Goal: Task Accomplishment & Management: Complete application form

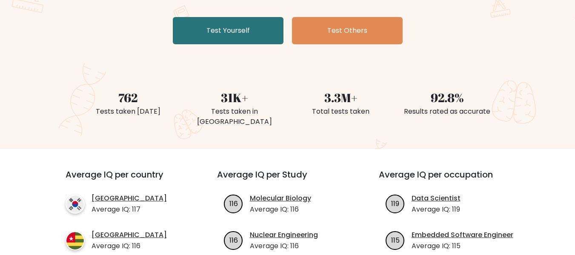
scroll to position [156, 0]
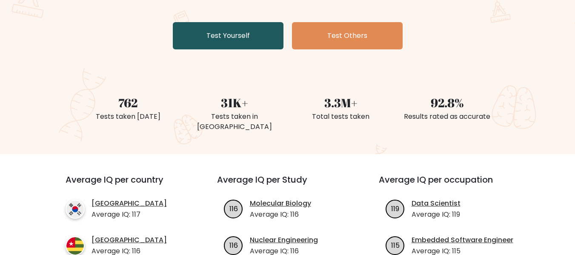
click at [226, 30] on link "Test Yourself" at bounding box center [228, 35] width 111 height 27
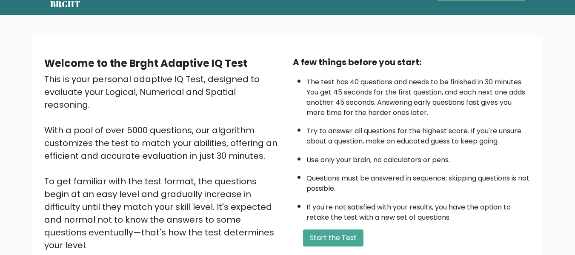
scroll to position [135, 0]
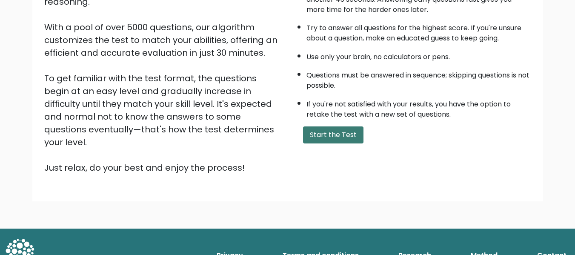
click at [339, 132] on button "Start the Test" at bounding box center [333, 134] width 60 height 17
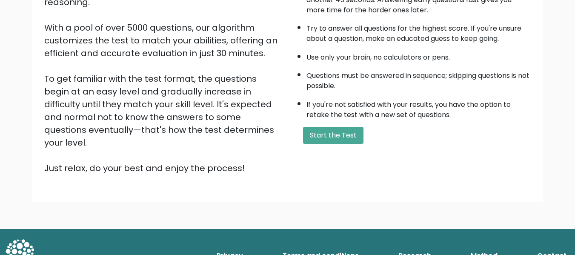
scroll to position [50, 0]
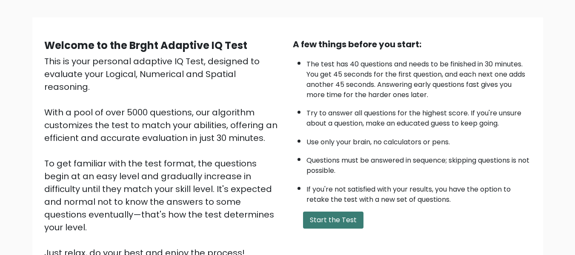
click at [323, 220] on button "Start the Test" at bounding box center [333, 220] width 60 height 17
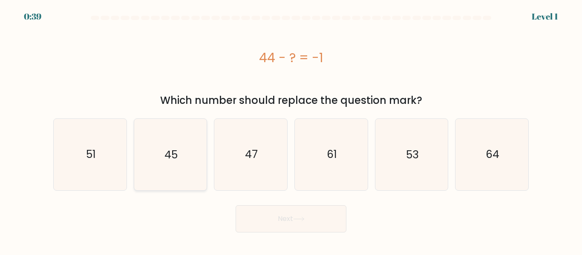
click at [174, 154] on text "45" at bounding box center [170, 154] width 13 height 15
click at [291, 130] on input "b. 45" at bounding box center [291, 129] width 0 height 2
radio input "true"
click at [275, 227] on button "Next" at bounding box center [290, 218] width 111 height 27
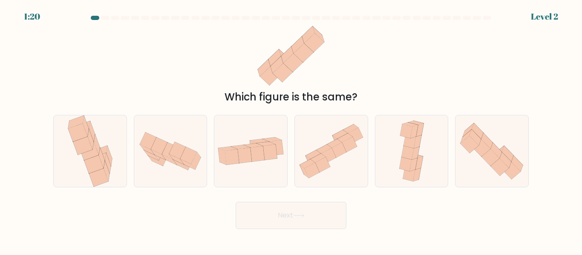
drag, startPoint x: 294, startPoint y: 80, endPoint x: 318, endPoint y: 74, distance: 25.4
click at [318, 74] on icon at bounding box center [290, 55] width 77 height 65
click at [243, 158] on icon at bounding box center [245, 155] width 14 height 15
click at [291, 130] on input "c." at bounding box center [291, 129] width 0 height 2
radio input "true"
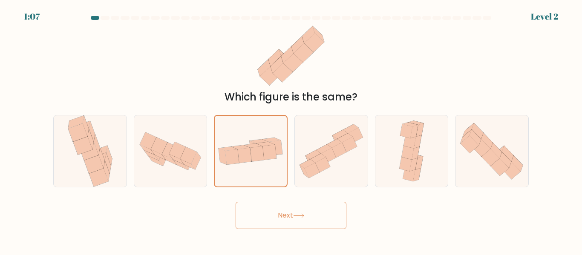
click at [278, 221] on button "Next" at bounding box center [290, 215] width 111 height 27
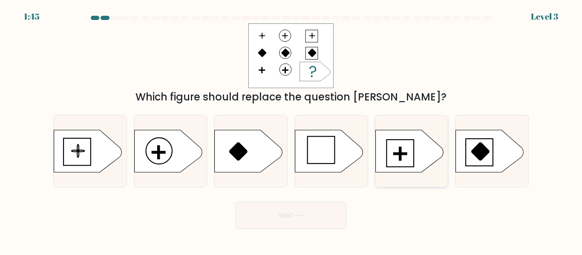
click at [387, 149] on icon at bounding box center [409, 151] width 68 height 43
click at [291, 130] on input "e." at bounding box center [291, 129] width 0 height 2
radio input "true"
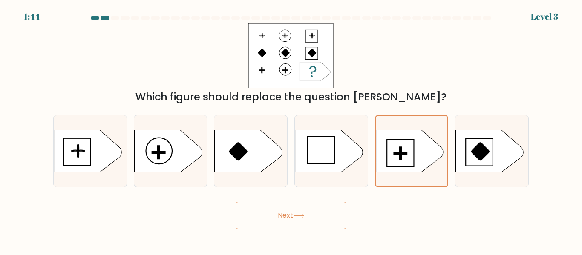
click at [319, 215] on button "Next" at bounding box center [290, 215] width 111 height 27
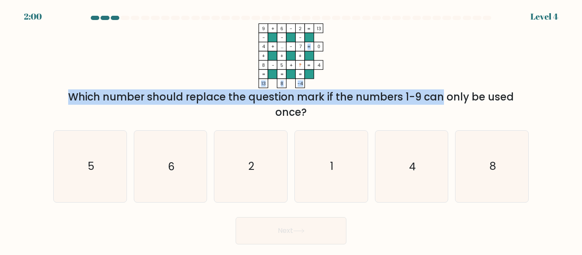
drag, startPoint x: 273, startPoint y: 90, endPoint x: 359, endPoint y: 98, distance: 86.8
click at [359, 98] on div "9 + 6 - 2 13 - - - 4 + ... - 7 0 + + + 8 - 5 + ? = 4 = = = = 13 8 -4 = Which nu…" at bounding box center [290, 71] width 485 height 97
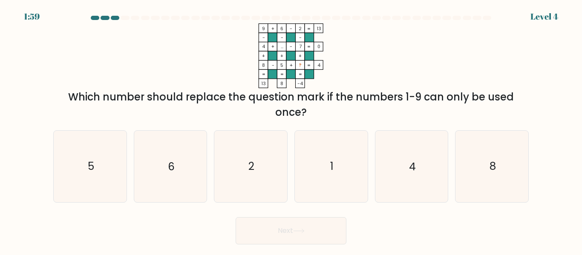
click at [353, 117] on div "Which number should replace the question mark if the numbers 1-9 can only be us…" at bounding box center [290, 104] width 465 height 31
drag, startPoint x: 28, startPoint y: 16, endPoint x: 64, endPoint y: 17, distance: 36.6
click at [64, 17] on form at bounding box center [291, 130] width 582 height 229
drag, startPoint x: 34, startPoint y: 17, endPoint x: 169, endPoint y: 9, distance: 135.6
click at [159, 9] on body "1:53 Level 4" at bounding box center [291, 127] width 582 height 255
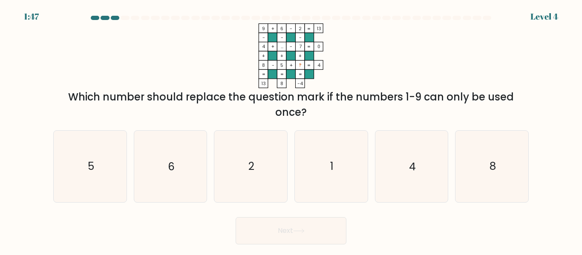
drag, startPoint x: 297, startPoint y: 47, endPoint x: 307, endPoint y: 47, distance: 9.4
click at [307, 47] on icon "9 + 6 - 2 13 - - - 4 + ... - 7 0 + + + 8 - 5 + ? = 4 = = = = 13 8 -4 =" at bounding box center [290, 55] width 255 height 65
click at [372, 60] on icon "9 + 6 - 2 13 - - - 4 + ... - 7 0 + + + 8 - 5 + ? = 4 = = = = 13 8 -4 =" at bounding box center [290, 55] width 255 height 65
click at [330, 162] on text "1" at bounding box center [331, 166] width 3 height 15
click at [291, 130] on input "d. 1" at bounding box center [291, 129] width 0 height 2
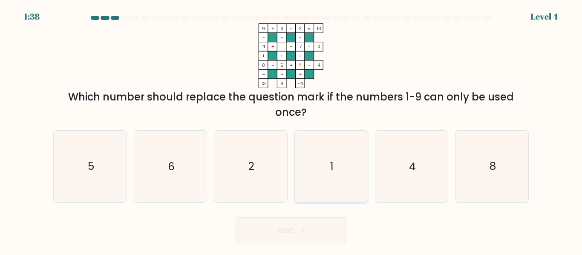
radio input "true"
click at [302, 238] on button "Next" at bounding box center [290, 230] width 111 height 27
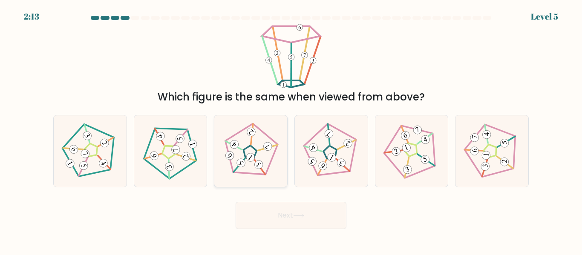
click at [251, 152] on icon at bounding box center [250, 151] width 57 height 57
click at [291, 130] on input "c." at bounding box center [291, 129] width 0 height 2
radio input "true"
click at [296, 227] on button "Next" at bounding box center [290, 215] width 111 height 27
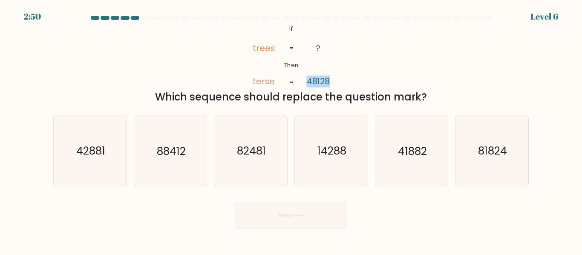
click at [353, 53] on div "@import url('https://fonts.googleapis.com/css?family=Abril+Fatface:400,100,100i…" at bounding box center [290, 63] width 485 height 81
click at [419, 56] on div "@import url('https://fonts.googleapis.com/css?family=Abril+Fatface:400,100,100i…" at bounding box center [290, 63] width 485 height 81
drag, startPoint x: 255, startPoint y: 84, endPoint x: 282, endPoint y: 86, distance: 26.9
click at [282, 86] on icon "@import url('https://fonts.googleapis.com/css?family=Abril+Fatface:400,100,100i…" at bounding box center [290, 55] width 105 height 65
click at [404, 83] on div "@import url('https://fonts.googleapis.com/css?family=Abril+Fatface:400,100,100i…" at bounding box center [290, 63] width 485 height 81
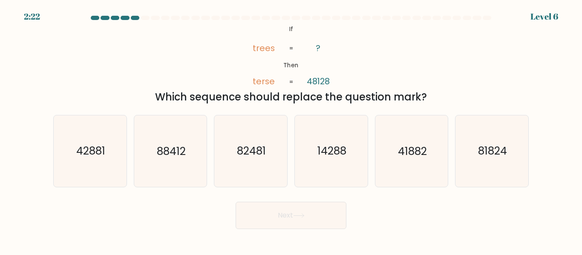
click at [254, 52] on tspan "trees" at bounding box center [263, 48] width 22 height 12
click at [258, 52] on tspan "trees" at bounding box center [263, 48] width 22 height 12
click at [412, 160] on icon "41882" at bounding box center [411, 150] width 71 height 71
click at [291, 130] on input "e. 41882" at bounding box center [291, 129] width 0 height 2
radio input "true"
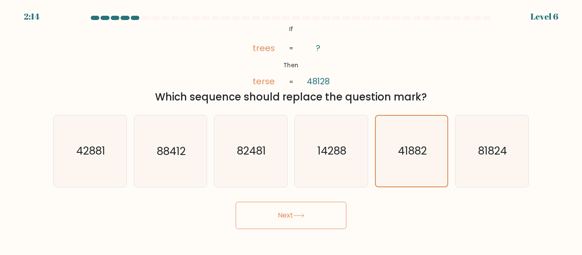
click at [294, 215] on button "Next" at bounding box center [290, 215] width 111 height 27
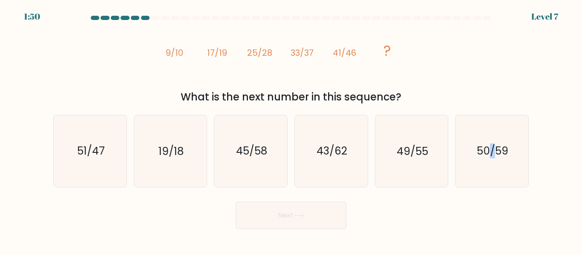
drag, startPoint x: 493, startPoint y: 147, endPoint x: 286, endPoint y: 202, distance: 213.7
click at [487, 149] on text "50/59" at bounding box center [492, 151] width 32 height 15
click at [328, 177] on icon "43/62" at bounding box center [330, 150] width 71 height 71
click at [291, 130] on input "d. 43/62" at bounding box center [291, 129] width 0 height 2
radio input "true"
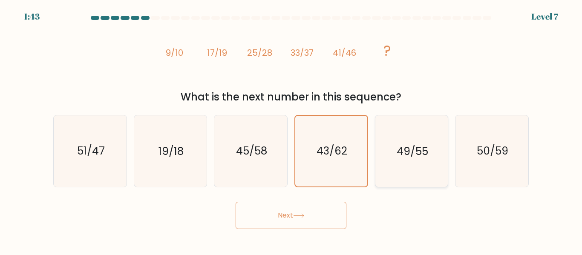
click at [413, 164] on icon "49/55" at bounding box center [411, 150] width 71 height 71
click at [291, 130] on input "e. 49/55" at bounding box center [291, 129] width 0 height 2
radio input "true"
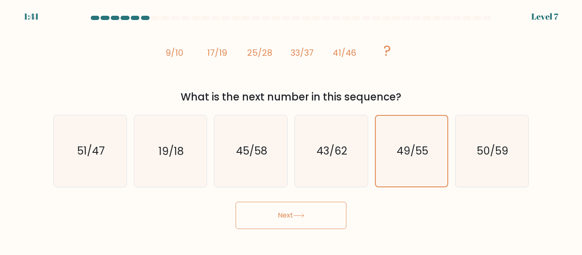
click at [309, 224] on button "Next" at bounding box center [290, 215] width 111 height 27
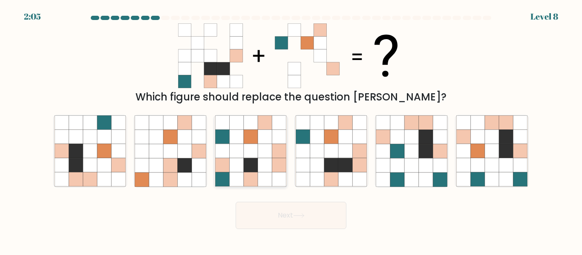
click at [252, 171] on icon at bounding box center [251, 165] width 14 height 14
click at [291, 130] on input "c." at bounding box center [291, 129] width 0 height 2
radio input "true"
click at [321, 166] on icon at bounding box center [317, 165] width 14 height 14
click at [291, 130] on input "d." at bounding box center [291, 129] width 0 height 2
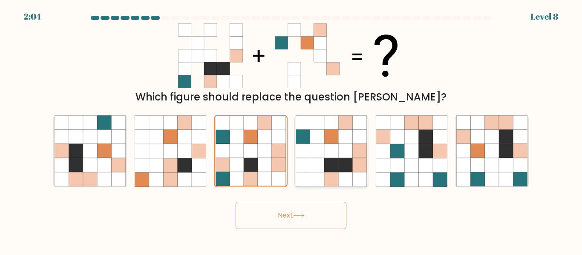
radio input "true"
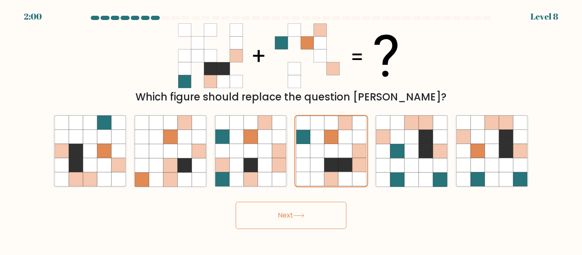
click at [317, 219] on button "Next" at bounding box center [290, 215] width 111 height 27
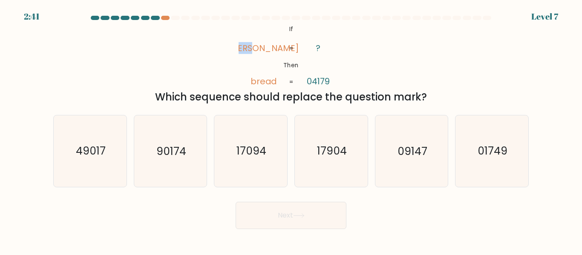
drag, startPoint x: 249, startPoint y: 51, endPoint x: 275, endPoint y: 51, distance: 26.0
click at [275, 51] on icon "@import url('https://fonts.googleapis.com/css?family=Abril+Fatface:400,100,100i…" at bounding box center [290, 55] width 105 height 65
click at [250, 67] on icon "@import url('https://fonts.googleapis.com/css?family=Abril+Fatface:400,100,100i…" at bounding box center [290, 55] width 105 height 65
click at [477, 157] on icon "01749" at bounding box center [491, 150] width 71 height 71
click at [291, 130] on input "f. 01749" at bounding box center [291, 129] width 0 height 2
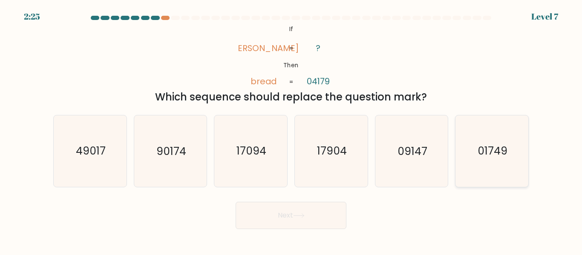
radio input "true"
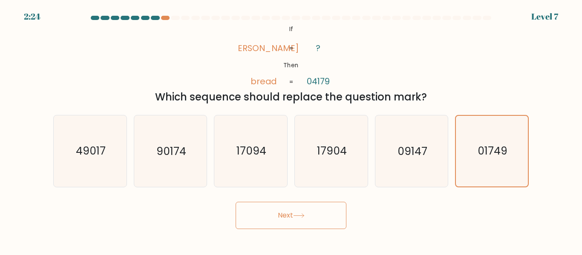
click at [295, 220] on button "Next" at bounding box center [290, 215] width 111 height 27
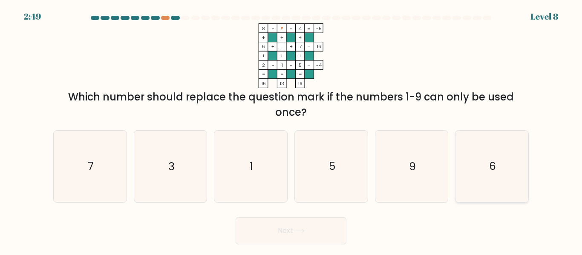
drag, startPoint x: 507, startPoint y: 165, endPoint x: 477, endPoint y: 164, distance: 29.4
click at [506, 164] on icon "6" at bounding box center [491, 166] width 71 height 71
click at [291, 130] on input "f. 6" at bounding box center [291, 129] width 0 height 2
radio input "true"
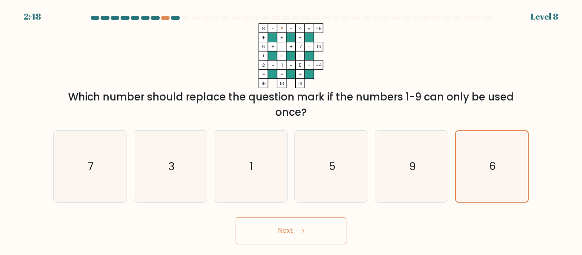
click at [291, 172] on div "d. 5" at bounding box center [331, 166] width 80 height 72
click at [252, 166] on text "1" at bounding box center [250, 166] width 3 height 15
click at [291, 130] on input "c. 1" at bounding box center [291, 129] width 0 height 2
radio input "true"
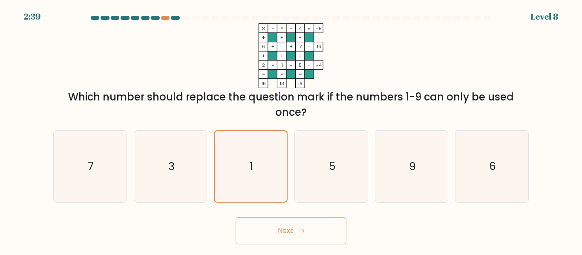
drag, startPoint x: 161, startPoint y: 16, endPoint x: 136, endPoint y: 25, distance: 26.1
click at [160, 16] on at bounding box center [291, 18] width 402 height 4
click at [163, 19] on div at bounding box center [165, 18] width 9 height 4
click at [165, 18] on div at bounding box center [165, 18] width 9 height 4
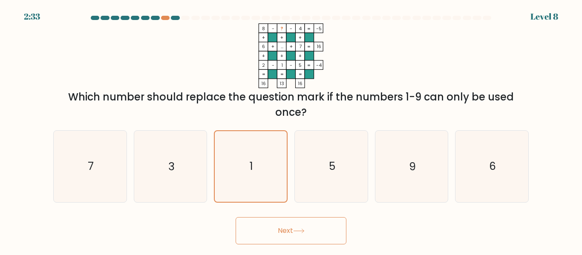
click at [338, 228] on button "Next" at bounding box center [290, 230] width 111 height 27
click at [312, 232] on button "Next" at bounding box center [290, 230] width 111 height 27
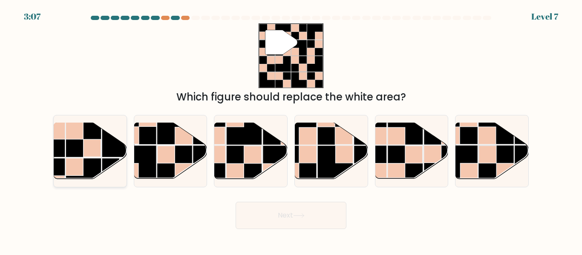
click at [91, 154] on rect at bounding box center [91, 147] width 17 height 17
click at [291, 130] on input "a." at bounding box center [291, 129] width 0 height 2
radio input "true"
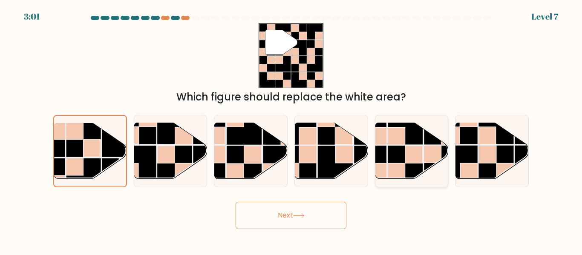
click at [407, 150] on rect at bounding box center [413, 154] width 17 height 17
click at [291, 130] on input "e." at bounding box center [291, 129] width 0 height 2
radio input "true"
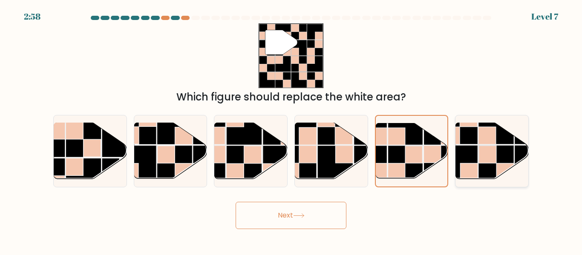
click at [474, 163] on rect at bounding box center [459, 162] width 35 height 35
click at [291, 130] on input "f." at bounding box center [291, 129] width 0 height 2
radio input "true"
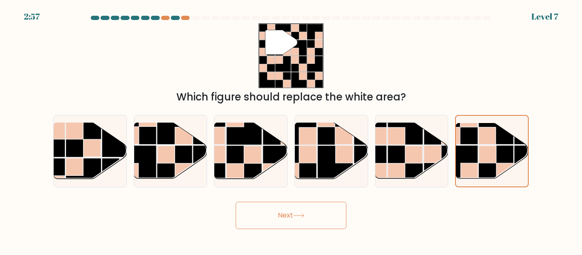
drag, startPoint x: 69, startPoint y: 149, endPoint x: 259, endPoint y: 221, distance: 203.4
click at [75, 147] on rect at bounding box center [83, 139] width 35 height 35
click at [291, 130] on input "a." at bounding box center [291, 129] width 0 height 2
radio input "true"
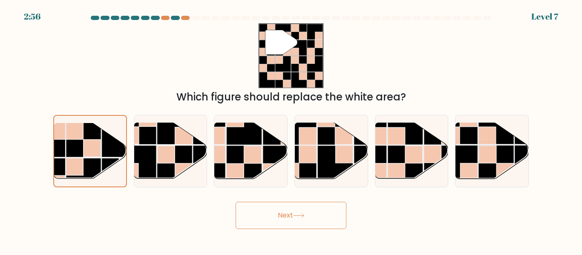
click at [297, 221] on button "Next" at bounding box center [290, 215] width 111 height 27
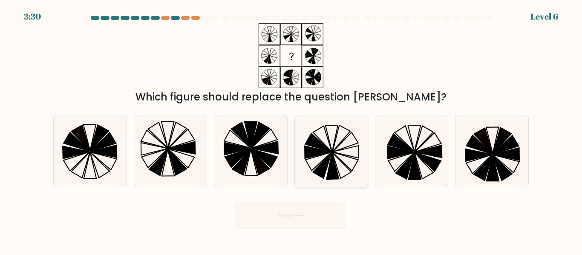
click at [326, 158] on icon at bounding box center [318, 161] width 26 height 18
click at [291, 130] on input "d." at bounding box center [291, 129] width 0 height 2
radio input "true"
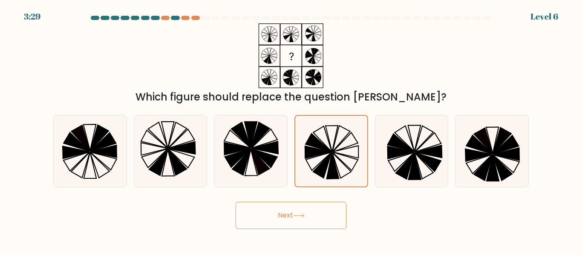
click at [307, 220] on button "Next" at bounding box center [290, 215] width 111 height 27
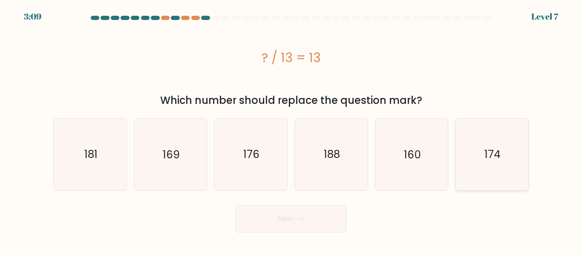
click at [480, 170] on icon "174" at bounding box center [491, 154] width 71 height 71
click at [291, 130] on input "f. 174" at bounding box center [291, 129] width 0 height 2
radio input "true"
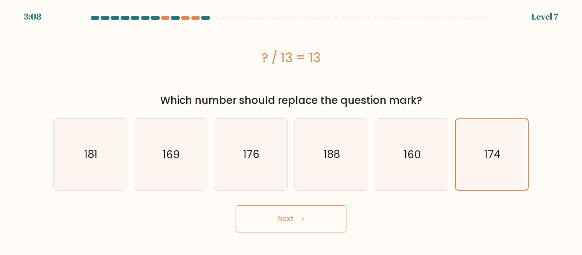
click at [311, 208] on button "Next" at bounding box center [290, 218] width 111 height 27
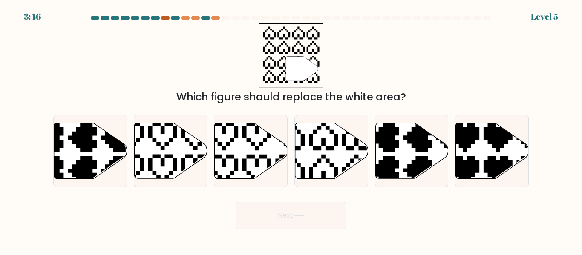
click at [164, 17] on div at bounding box center [165, 18] width 9 height 4
click at [335, 142] on icon at bounding box center [307, 120] width 128 height 128
click at [291, 130] on input "d." at bounding box center [291, 129] width 0 height 2
radio input "true"
click at [282, 221] on button "Next" at bounding box center [290, 215] width 111 height 27
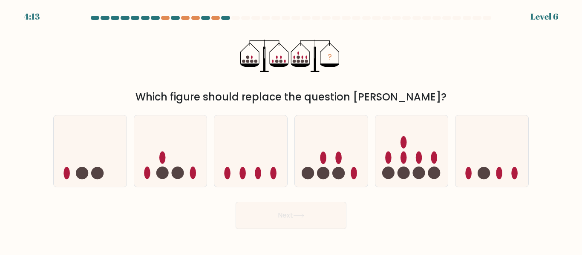
drag, startPoint x: 392, startPoint y: 162, endPoint x: 413, endPoint y: 198, distance: 41.4
click at [393, 162] on icon at bounding box center [411, 151] width 73 height 60
click at [291, 130] on input "e." at bounding box center [291, 129] width 0 height 2
radio input "true"
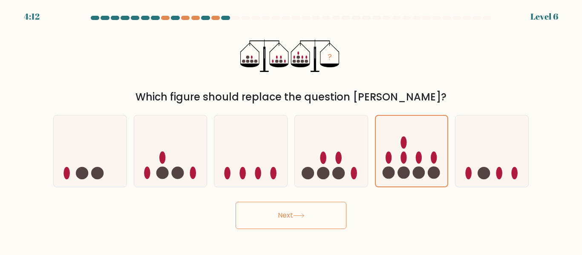
click at [321, 218] on button "Next" at bounding box center [290, 215] width 111 height 27
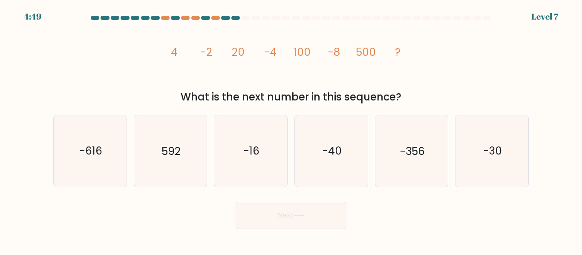
drag, startPoint x: 157, startPoint y: 153, endPoint x: 236, endPoint y: 191, distance: 88.2
click at [159, 154] on icon "592" at bounding box center [170, 150] width 71 height 71
click at [291, 130] on input "b. 592" at bounding box center [291, 129] width 0 height 2
radio input "true"
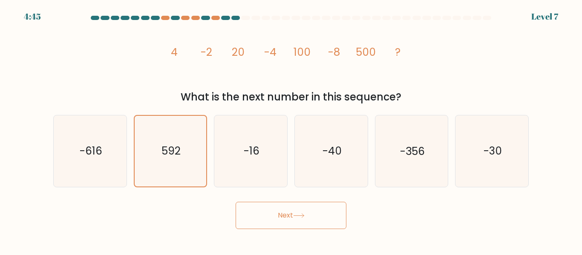
click at [268, 213] on button "Next" at bounding box center [290, 215] width 111 height 27
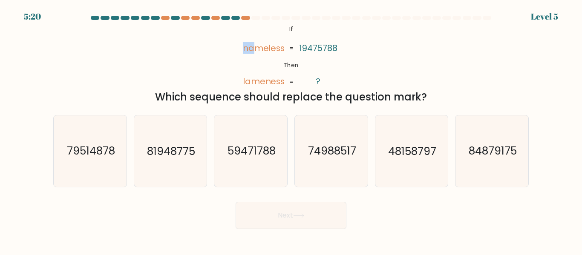
drag, startPoint x: 243, startPoint y: 45, endPoint x: 255, endPoint y: 49, distance: 12.7
click at [254, 49] on icon "@import url('https://fonts.googleapis.com/css?family=Abril+Fatface:400,100,100i…" at bounding box center [290, 55] width 105 height 65
click at [262, 71] on icon "@import url('https://fonts.googleapis.com/css?family=Abril+Fatface:400,100,100i…" at bounding box center [290, 55] width 105 height 65
drag, startPoint x: 270, startPoint y: 52, endPoint x: 241, endPoint y: 52, distance: 29.0
click at [269, 52] on tspan "nameless" at bounding box center [263, 48] width 42 height 12
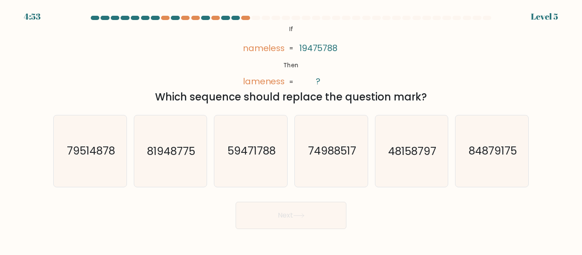
drag, startPoint x: 251, startPoint y: 153, endPoint x: 250, endPoint y: 198, distance: 45.6
click at [252, 153] on text "59471788" at bounding box center [251, 151] width 48 height 15
click at [291, 130] on input "c. 59471788" at bounding box center [291, 129] width 0 height 2
radio input "true"
click at [270, 218] on button "Next" at bounding box center [290, 215] width 111 height 27
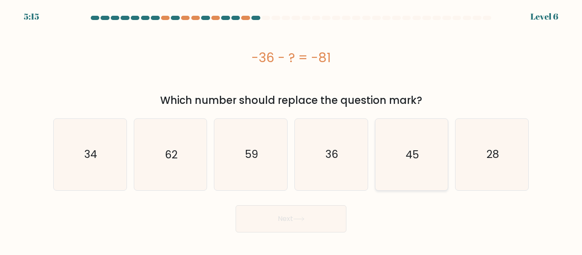
click at [412, 152] on text "45" at bounding box center [411, 154] width 13 height 15
click at [291, 130] on input "e. 45" at bounding box center [291, 129] width 0 height 2
radio input "true"
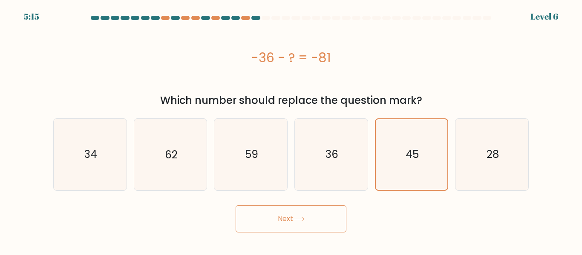
click at [296, 213] on button "Next" at bounding box center [290, 218] width 111 height 27
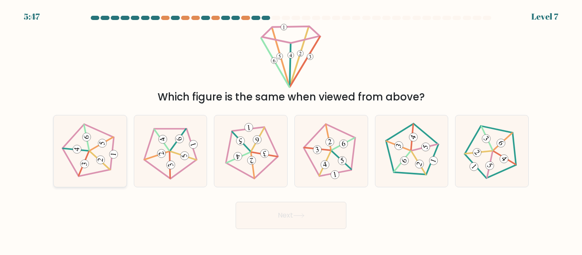
click at [81, 169] on 22 at bounding box center [84, 164] width 10 height 26
click at [291, 130] on input "a." at bounding box center [291, 129] width 0 height 2
radio input "true"
click at [311, 225] on button "Next" at bounding box center [290, 215] width 111 height 27
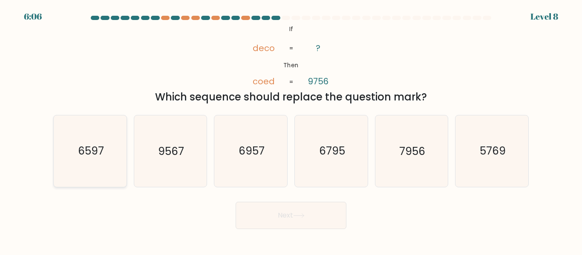
drag, startPoint x: 77, startPoint y: 156, endPoint x: 125, endPoint y: 178, distance: 53.0
click at [80, 155] on icon "6597" at bounding box center [89, 150] width 71 height 71
click at [291, 130] on input "a. 6597" at bounding box center [291, 129] width 0 height 2
radio input "true"
click at [264, 222] on button "Next" at bounding box center [290, 215] width 111 height 27
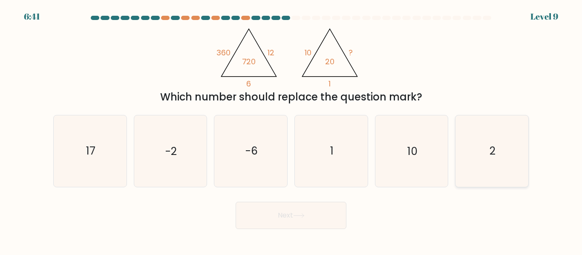
click at [513, 157] on icon "2" at bounding box center [491, 150] width 71 height 71
click at [291, 130] on input "f. 2" at bounding box center [291, 129] width 0 height 2
radio input "true"
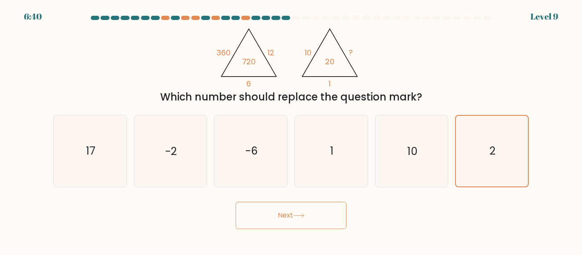
click at [270, 221] on button "Next" at bounding box center [290, 215] width 111 height 27
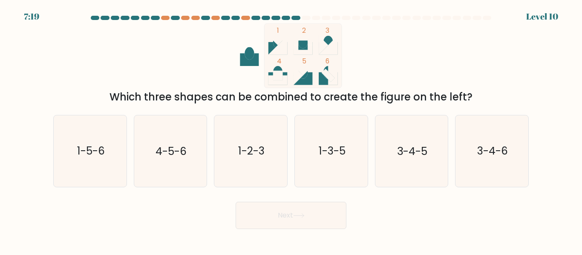
click at [270, 48] on icon at bounding box center [277, 48] width 19 height 13
click at [335, 41] on icon at bounding box center [327, 45] width 19 height 19
click at [277, 42] on icon at bounding box center [277, 40] width 19 height 9
click at [335, 43] on icon at bounding box center [327, 45] width 19 height 19
click at [255, 154] on text "1-2-3" at bounding box center [251, 151] width 26 height 15
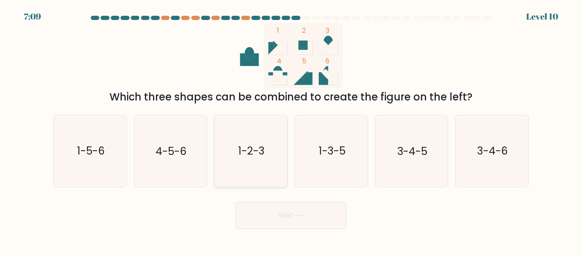
click at [291, 130] on input "c. 1-2-3" at bounding box center [291, 129] width 0 height 2
radio input "true"
click at [258, 224] on button "Next" at bounding box center [290, 215] width 111 height 27
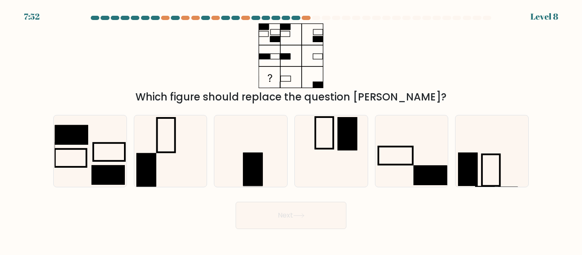
click at [146, 18] on div at bounding box center [290, 20] width 485 height 8
click at [146, 17] on div at bounding box center [145, 18] width 9 height 4
click at [147, 16] on div at bounding box center [145, 18] width 9 height 4
click at [148, 16] on div at bounding box center [145, 18] width 9 height 4
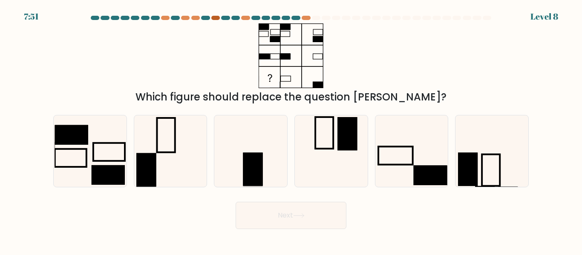
drag, startPoint x: 177, startPoint y: 20, endPoint x: 215, endPoint y: 16, distance: 37.7
click at [209, 16] on div at bounding box center [290, 20] width 485 height 8
click at [244, 27] on icon at bounding box center [291, 55] width 106 height 65
click at [248, 25] on icon at bounding box center [291, 55] width 106 height 65
click at [406, 152] on icon at bounding box center [411, 150] width 71 height 71
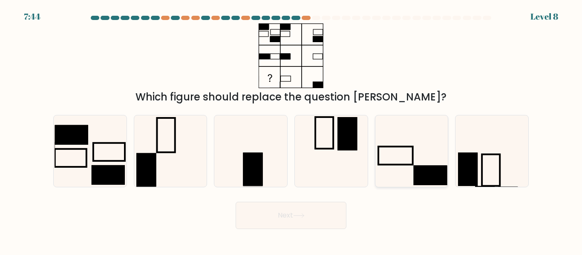
click at [291, 130] on input "e." at bounding box center [291, 129] width 0 height 2
radio input "true"
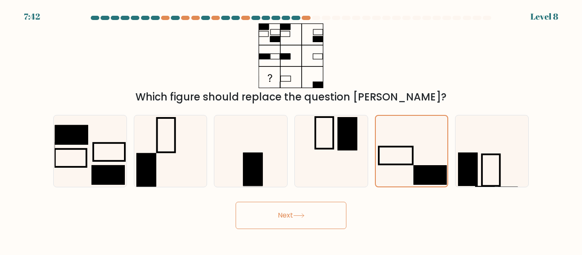
click at [275, 219] on button "Next" at bounding box center [290, 215] width 111 height 27
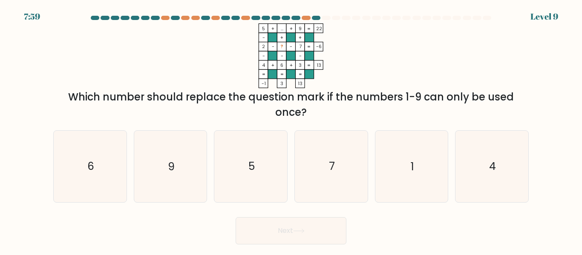
drag, startPoint x: 398, startPoint y: 161, endPoint x: 314, endPoint y: 223, distance: 104.7
click at [396, 162] on icon "1" at bounding box center [411, 166] width 71 height 71
click at [291, 130] on input "e. 1" at bounding box center [291, 129] width 0 height 2
radio input "true"
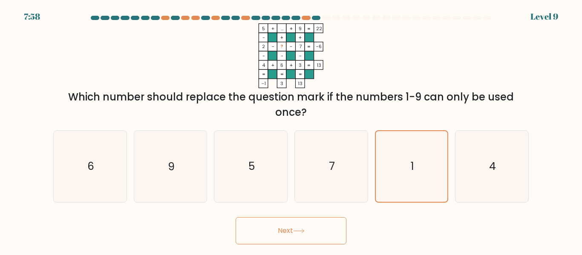
click at [284, 233] on button "Next" at bounding box center [290, 230] width 111 height 27
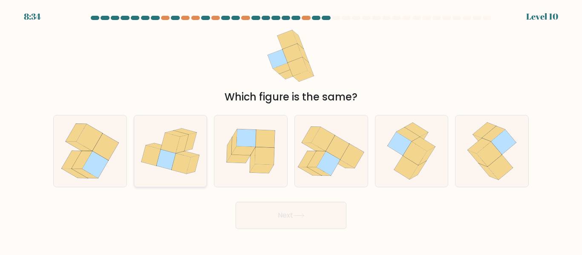
click at [170, 144] on icon at bounding box center [170, 143] width 19 height 20
click at [291, 130] on input "b." at bounding box center [291, 129] width 0 height 2
radio input "true"
drag, startPoint x: 323, startPoint y: 169, endPoint x: 312, endPoint y: 192, distance: 25.5
click at [323, 170] on icon at bounding box center [327, 164] width 23 height 24
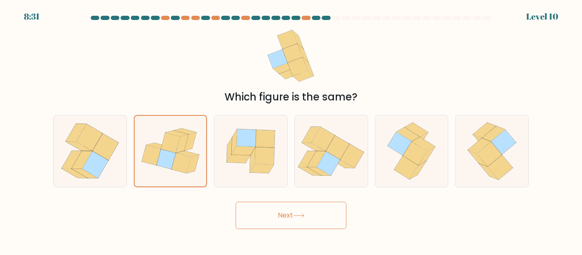
click at [291, 130] on input "d." at bounding box center [291, 129] width 0 height 2
radio input "true"
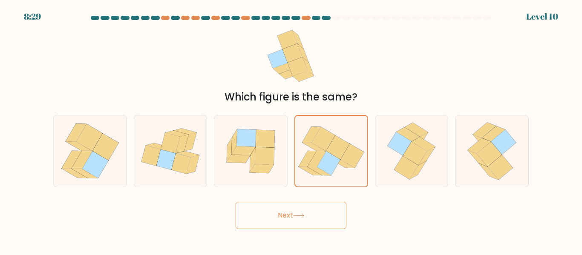
click at [289, 217] on button "Next" at bounding box center [290, 215] width 111 height 27
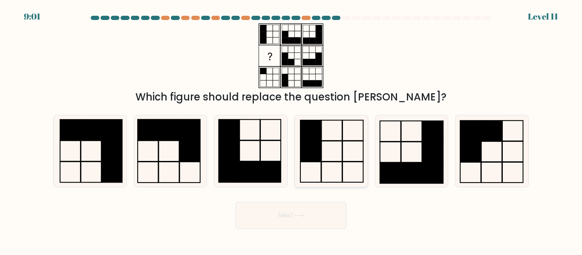
click at [323, 163] on icon at bounding box center [330, 150] width 71 height 71
click at [291, 130] on input "d." at bounding box center [291, 129] width 0 height 2
radio input "true"
click at [273, 217] on button "Next" at bounding box center [290, 215] width 111 height 27
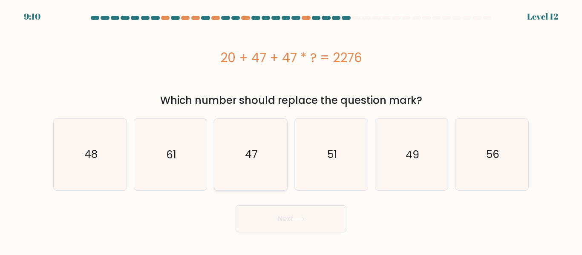
drag, startPoint x: 264, startPoint y: 157, endPoint x: 260, endPoint y: 182, distance: 25.5
click at [263, 155] on icon "47" at bounding box center [250, 154] width 71 height 71
click at [291, 130] on input "c. 47" at bounding box center [291, 129] width 0 height 2
radio input "true"
click at [257, 216] on button "Next" at bounding box center [290, 218] width 111 height 27
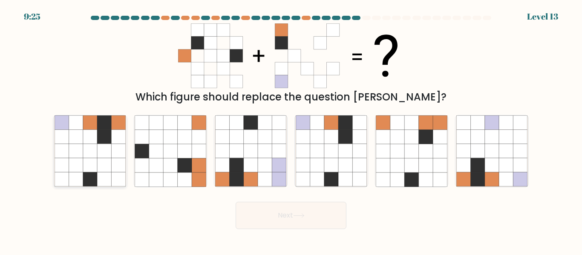
click at [70, 156] on icon at bounding box center [76, 151] width 14 height 14
click at [291, 130] on input "a." at bounding box center [291, 129] width 0 height 2
radio input "true"
click at [270, 214] on button "Next" at bounding box center [290, 215] width 111 height 27
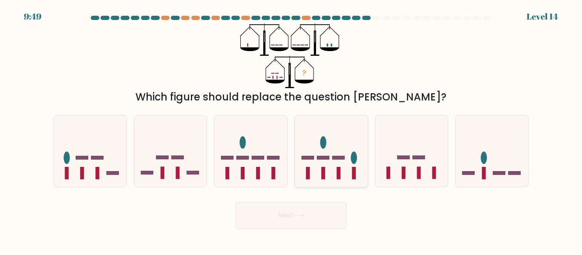
click at [310, 155] on icon at bounding box center [331, 151] width 73 height 60
click at [291, 130] on input "d." at bounding box center [291, 129] width 0 height 2
radio input "true"
click at [298, 218] on button "Next" at bounding box center [290, 215] width 111 height 27
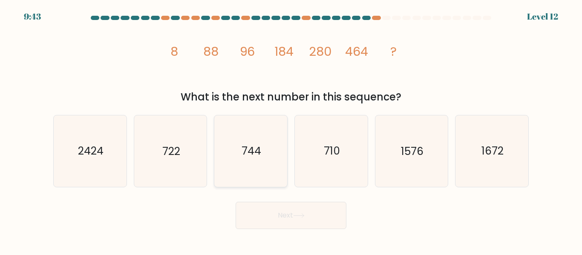
drag, startPoint x: 248, startPoint y: 149, endPoint x: 257, endPoint y: 176, distance: 29.1
click at [248, 149] on text "744" at bounding box center [251, 151] width 20 height 15
click at [291, 130] on input "c. 744" at bounding box center [291, 129] width 0 height 2
radio input "true"
click at [272, 218] on button "Next" at bounding box center [290, 215] width 111 height 27
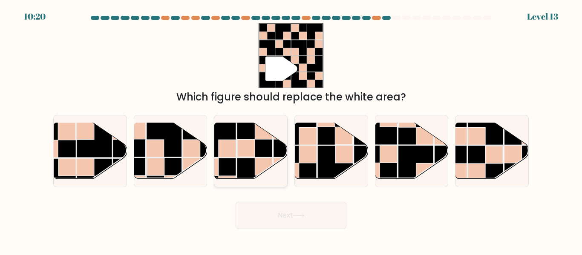
click at [246, 155] on g at bounding box center [272, 121] width 145 height 145
click at [291, 130] on input "c." at bounding box center [291, 129] width 0 height 2
radio input "true"
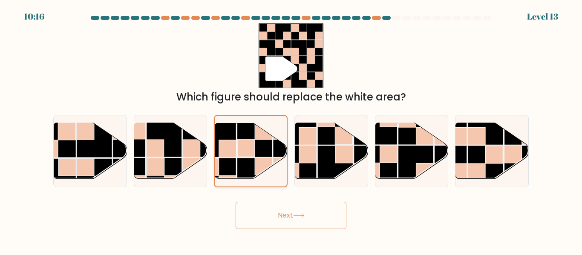
click at [254, 161] on rect at bounding box center [254, 175] width 35 height 35
click at [291, 130] on input "c." at bounding box center [291, 129] width 0 height 2
click at [254, 161] on rect at bounding box center [254, 175] width 35 height 35
click at [291, 130] on input "c." at bounding box center [291, 129] width 0 height 2
click at [254, 161] on rect at bounding box center [254, 175] width 35 height 35
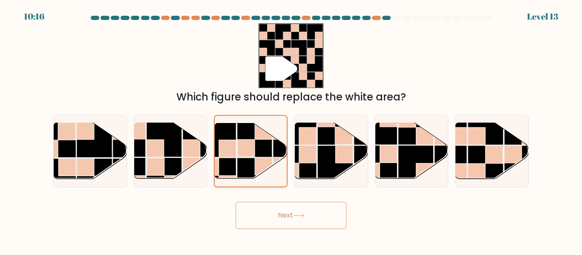
click at [291, 130] on input "c." at bounding box center [291, 129] width 0 height 2
click at [157, 147] on rect at bounding box center [154, 148] width 17 height 17
click at [291, 130] on input "b." at bounding box center [291, 129] width 0 height 2
radio input "true"
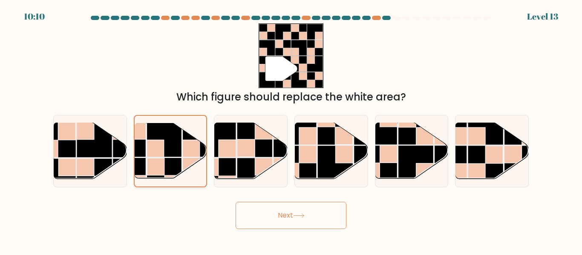
drag, startPoint x: 142, startPoint y: 159, endPoint x: 150, endPoint y: 160, distance: 8.2
click at [143, 159] on rect at bounding box center [128, 175] width 35 height 35
click at [291, 130] on input "b." at bounding box center [291, 129] width 0 height 2
drag, startPoint x: 152, startPoint y: 161, endPoint x: 173, endPoint y: 161, distance: 20.9
click at [153, 162] on rect at bounding box center [155, 166] width 17 height 17
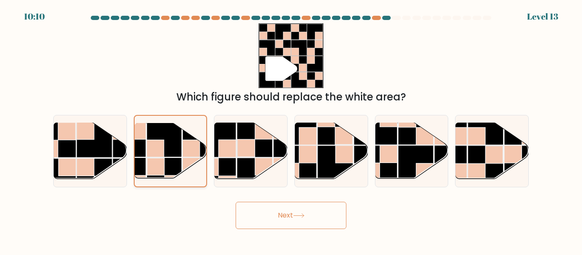
click at [291, 130] on input "b." at bounding box center [291, 129] width 0 height 2
click at [322, 159] on rect at bounding box center [334, 163] width 35 height 35
click at [291, 130] on input "d." at bounding box center [291, 129] width 0 height 2
radio input "true"
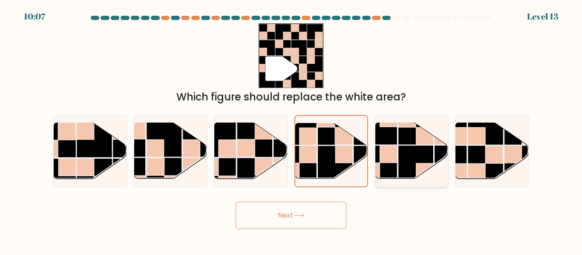
click at [414, 158] on rect at bounding box center [415, 163] width 35 height 35
click at [291, 130] on input "e." at bounding box center [291, 129] width 0 height 2
radio input "true"
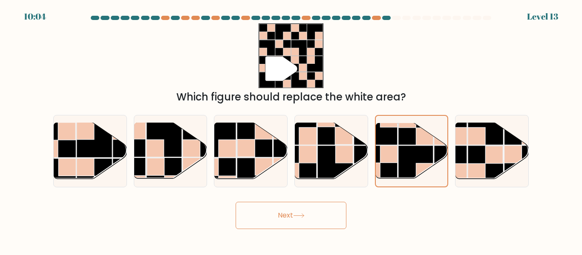
click at [301, 227] on button "Next" at bounding box center [290, 215] width 111 height 27
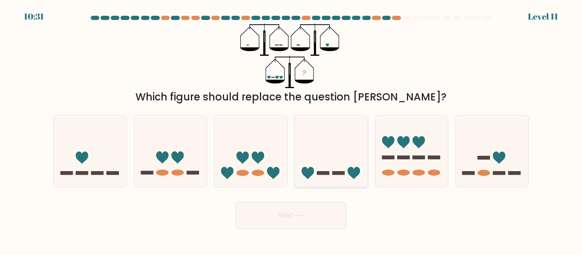
click at [332, 163] on icon at bounding box center [331, 151] width 73 height 60
click at [291, 130] on input "d." at bounding box center [291, 129] width 0 height 2
radio input "true"
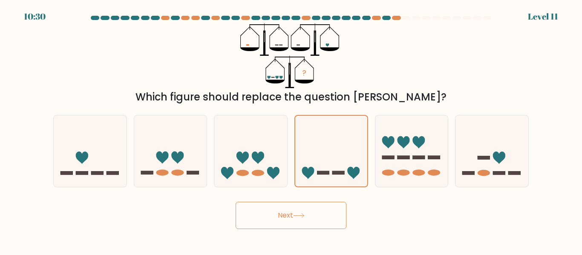
click at [294, 218] on button "Next" at bounding box center [290, 215] width 111 height 27
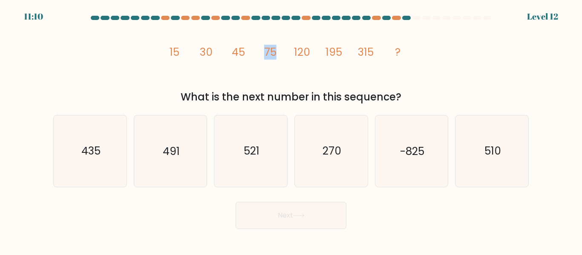
drag, startPoint x: 266, startPoint y: 52, endPoint x: 278, endPoint y: 52, distance: 12.4
click at [278, 52] on icon "image/svg+xml 15 30 45 75 120 195 315 ?" at bounding box center [290, 55] width 255 height 65
click at [278, 73] on icon "image/svg+xml 15 30 45 75 120 195 315 ?" at bounding box center [290, 55] width 255 height 65
click at [515, 143] on icon "510" at bounding box center [491, 150] width 71 height 71
click at [291, 130] on input "f. 510" at bounding box center [291, 129] width 0 height 2
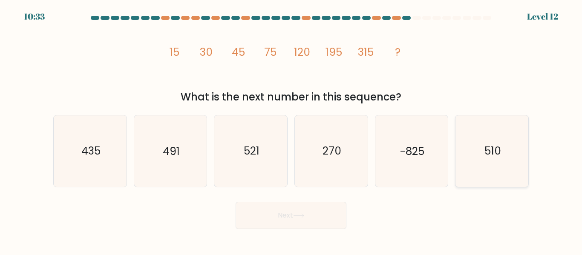
radio input "true"
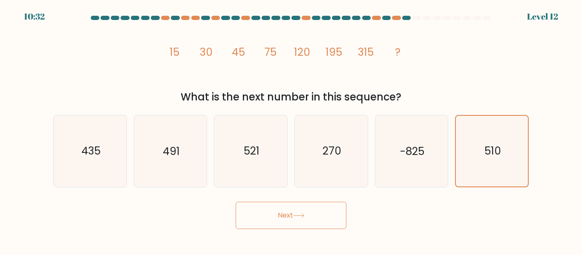
click at [304, 217] on icon at bounding box center [298, 215] width 11 height 5
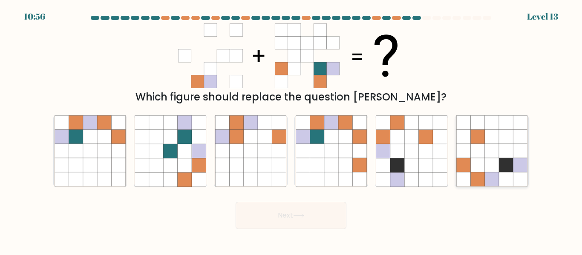
click at [497, 149] on icon at bounding box center [492, 151] width 14 height 14
click at [291, 130] on input "f." at bounding box center [291, 129] width 0 height 2
radio input "true"
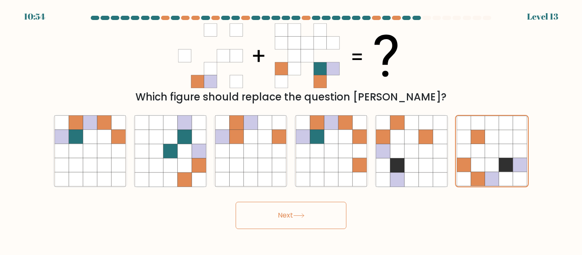
click at [307, 219] on button "Next" at bounding box center [290, 215] width 111 height 27
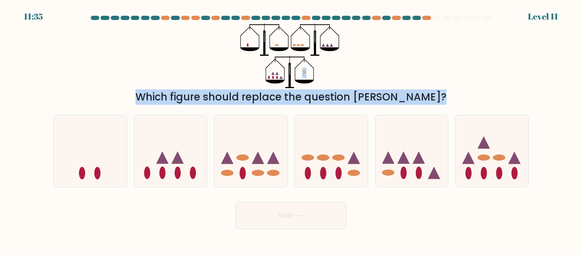
drag, startPoint x: 228, startPoint y: 79, endPoint x: 416, endPoint y: 68, distance: 188.5
click at [357, 105] on div "? Which figure should replace the question mark?" at bounding box center [290, 63] width 485 height 81
click at [439, 53] on div "? Which figure should replace the question mark?" at bounding box center [290, 63] width 485 height 81
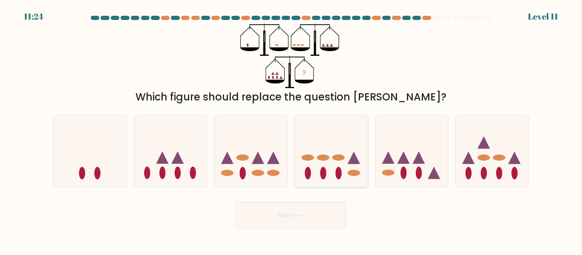
click at [323, 161] on icon at bounding box center [331, 151] width 73 height 60
click at [291, 130] on input "d." at bounding box center [291, 129] width 0 height 2
radio input "true"
click at [413, 160] on icon at bounding box center [411, 151] width 73 height 60
click at [291, 130] on input "e." at bounding box center [291, 129] width 0 height 2
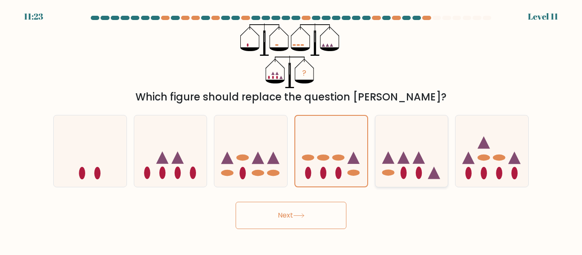
radio input "true"
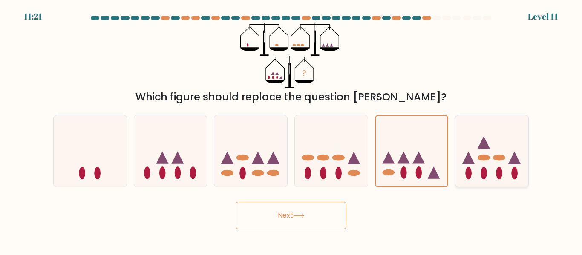
click at [476, 167] on icon at bounding box center [491, 151] width 73 height 60
click at [291, 130] on input "f." at bounding box center [291, 129] width 0 height 2
radio input "true"
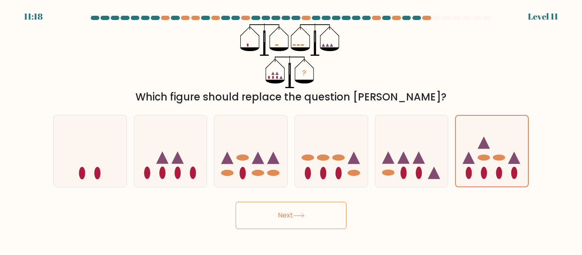
drag, startPoint x: 407, startPoint y: 162, endPoint x: 283, endPoint y: 213, distance: 134.6
click at [403, 166] on icon at bounding box center [411, 151] width 73 height 60
click at [291, 130] on input "e." at bounding box center [291, 129] width 0 height 2
radio input "true"
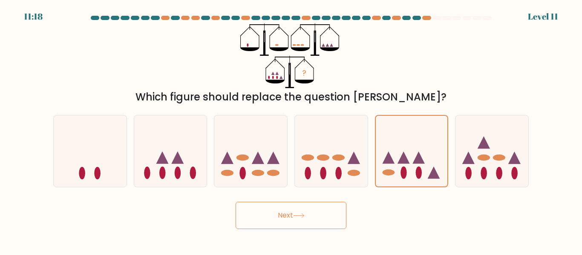
click at [275, 213] on button "Next" at bounding box center [290, 215] width 111 height 27
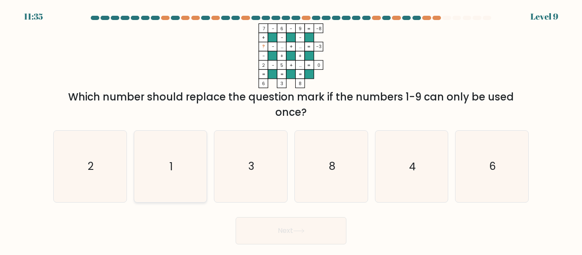
click at [182, 164] on icon "1" at bounding box center [170, 166] width 71 height 71
click at [291, 130] on input "b. 1" at bounding box center [291, 129] width 0 height 2
radio input "true"
click at [266, 232] on button "Next" at bounding box center [290, 230] width 111 height 27
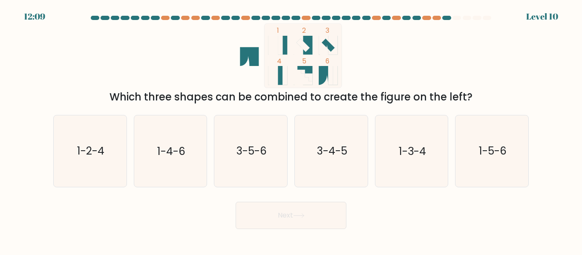
click at [326, 86] on rect at bounding box center [302, 55] width 77 height 65
click at [397, 54] on icon "1 2 3 4 5 6" at bounding box center [290, 55] width 229 height 65
drag, startPoint x: 177, startPoint y: 150, endPoint x: 225, endPoint y: 209, distance: 75.9
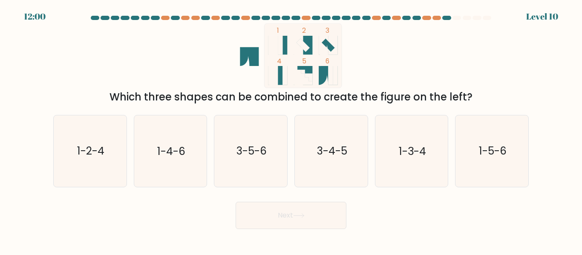
click at [178, 152] on text "1-4-6" at bounding box center [171, 151] width 28 height 15
click at [291, 130] on input "b. 1-4-6" at bounding box center [291, 129] width 0 height 2
radio input "true"
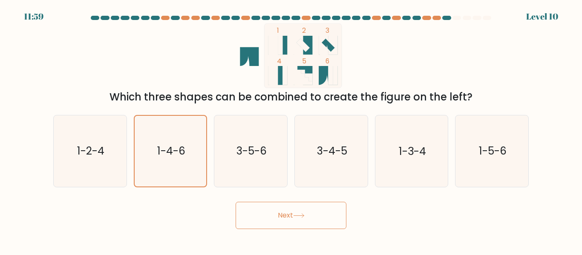
click at [263, 221] on button "Next" at bounding box center [290, 215] width 111 height 27
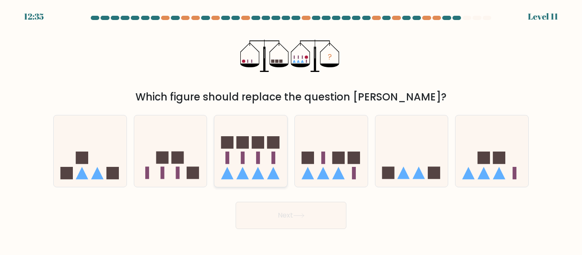
click at [252, 159] on icon at bounding box center [250, 151] width 73 height 60
click at [291, 130] on input "c." at bounding box center [291, 129] width 0 height 2
radio input "true"
click at [302, 218] on button "Next" at bounding box center [290, 215] width 111 height 27
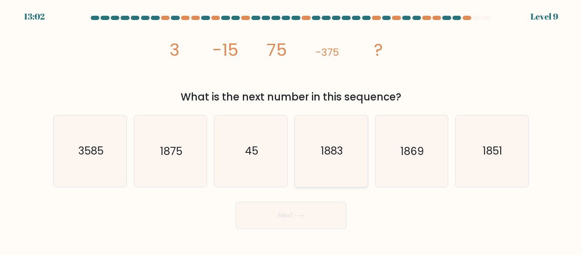
click at [341, 146] on text "1883" at bounding box center [332, 151] width 22 height 15
click at [291, 130] on input "d. 1883" at bounding box center [291, 129] width 0 height 2
radio input "true"
click at [265, 147] on icon "45" at bounding box center [250, 150] width 71 height 71
click at [291, 130] on input "c. 45" at bounding box center [291, 129] width 0 height 2
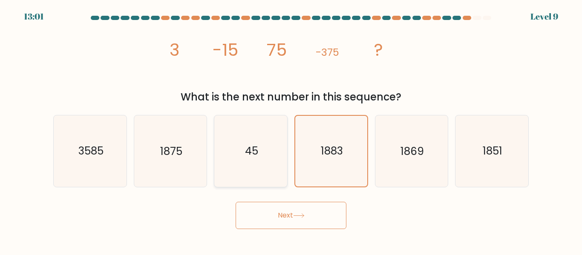
radio input "true"
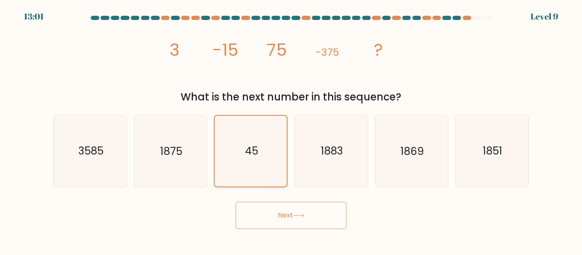
click at [265, 152] on icon "45" at bounding box center [250, 151] width 70 height 70
click at [291, 130] on input "c. 45" at bounding box center [291, 129] width 0 height 2
drag, startPoint x: 266, startPoint y: 152, endPoint x: 277, endPoint y: 147, distance: 11.8
click at [268, 150] on icon "45" at bounding box center [250, 151] width 70 height 70
click at [291, 130] on input "c. 45" at bounding box center [291, 129] width 0 height 2
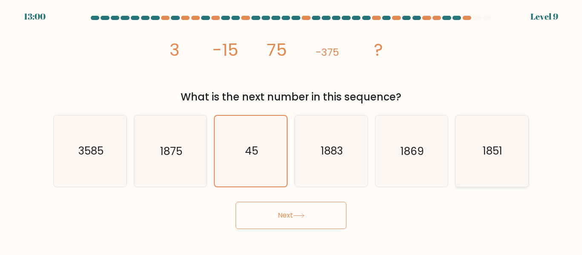
click at [465, 154] on icon "1851" at bounding box center [491, 150] width 71 height 71
click at [291, 130] on input "f. 1851" at bounding box center [291, 129] width 0 height 2
radio input "true"
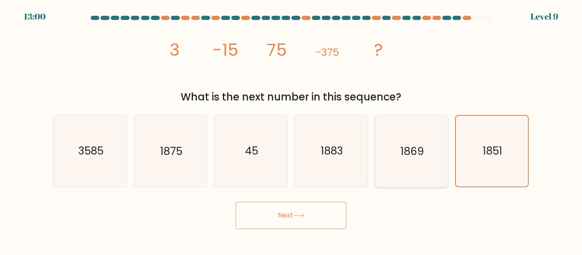
click at [402, 159] on icon "1869" at bounding box center [411, 150] width 71 height 71
click at [291, 130] on input "e. 1869" at bounding box center [291, 129] width 0 height 2
radio input "true"
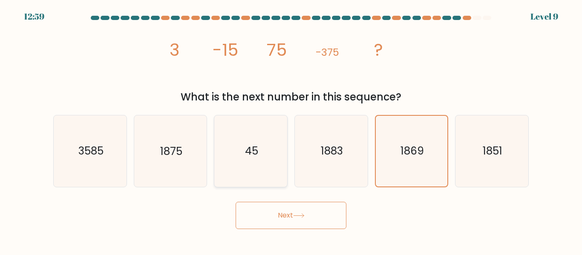
drag, startPoint x: 270, startPoint y: 169, endPoint x: 215, endPoint y: 172, distance: 54.1
click at [268, 169] on icon "45" at bounding box center [250, 150] width 71 height 71
click at [291, 130] on input "c. 45" at bounding box center [291, 129] width 0 height 2
radio input "true"
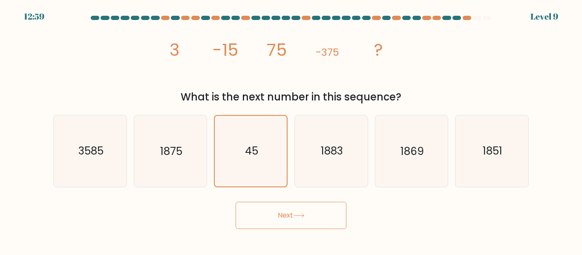
click at [127, 169] on div "a. 3585" at bounding box center [90, 151] width 80 height 72
drag, startPoint x: 93, startPoint y: 166, endPoint x: 192, endPoint y: 178, distance: 99.6
click at [95, 163] on icon "3585" at bounding box center [89, 150] width 71 height 71
click at [115, 146] on icon "3585" at bounding box center [89, 150] width 71 height 71
click at [291, 130] on input "a. 3585" at bounding box center [291, 129] width 0 height 2
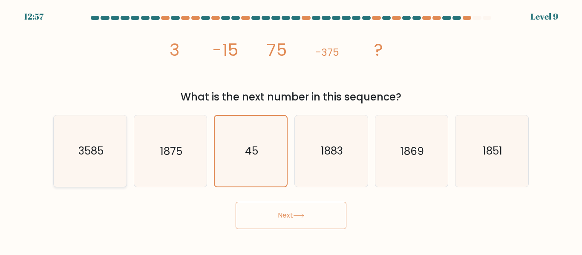
radio input "true"
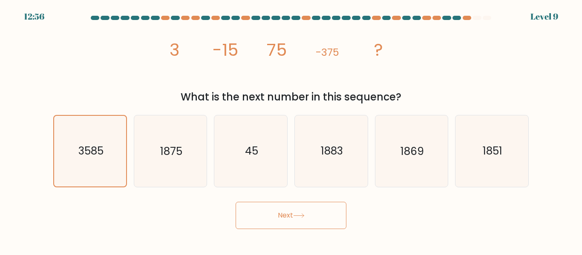
click at [325, 217] on button "Next" at bounding box center [290, 215] width 111 height 27
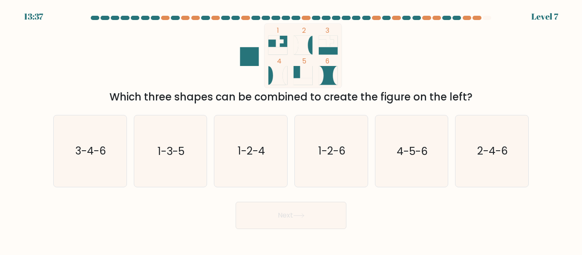
click at [333, 42] on icon at bounding box center [325, 41] width 15 height 11
click at [297, 73] on rect at bounding box center [302, 75] width 19 height 19
click at [321, 73] on icon at bounding box center [320, 75] width 5 height 19
click at [330, 43] on icon at bounding box center [325, 41] width 15 height 11
click at [298, 72] on rect at bounding box center [302, 75] width 19 height 19
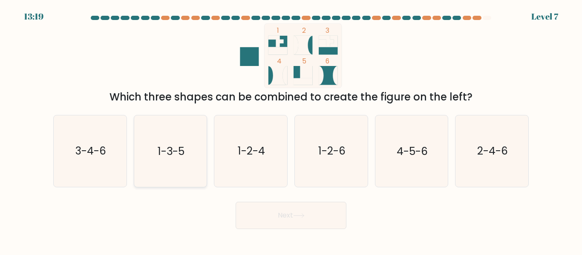
drag, startPoint x: 165, startPoint y: 154, endPoint x: 169, endPoint y: 157, distance: 4.6
click at [166, 154] on text "1-3-5" at bounding box center [171, 151] width 27 height 15
click at [291, 130] on input "b. 1-3-5" at bounding box center [291, 129] width 0 height 2
radio input "true"
click at [289, 224] on button "Next" at bounding box center [290, 215] width 111 height 27
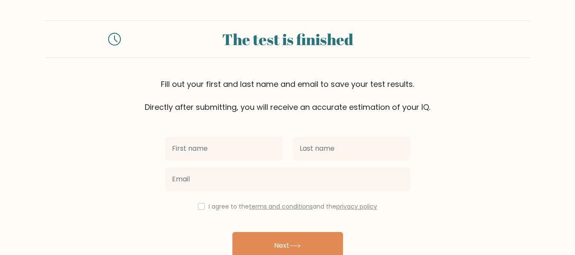
click at [221, 151] on input "text" at bounding box center [224, 149] width 118 height 24
type input "[PERSON_NAME]"
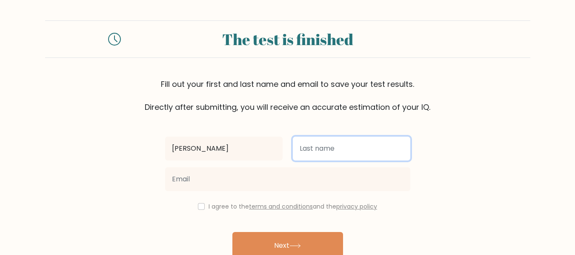
click at [333, 152] on input "text" at bounding box center [352, 149] width 118 height 24
type input "H"
type input "Bráncoli"
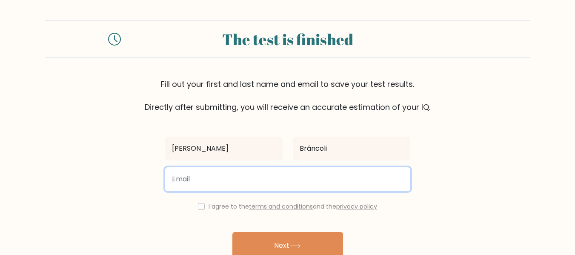
click at [185, 184] on input "email" at bounding box center [287, 179] width 245 height 24
type input "pbrancoli10@gmail.com"
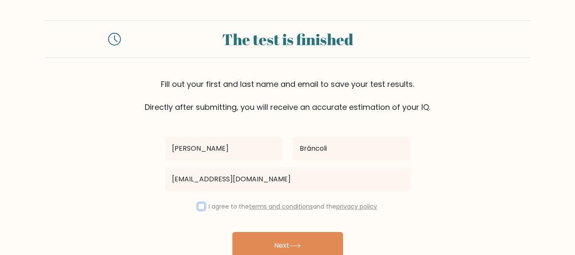
click at [200, 208] on input "checkbox" at bounding box center [201, 206] width 7 height 7
checkbox input "true"
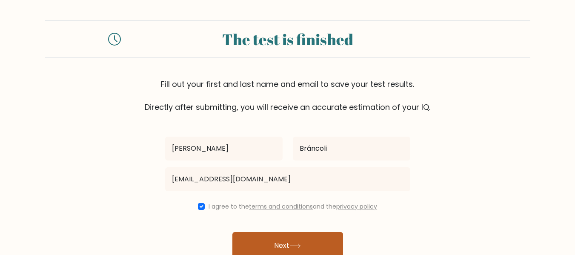
click at [273, 246] on button "Next" at bounding box center [287, 245] width 111 height 27
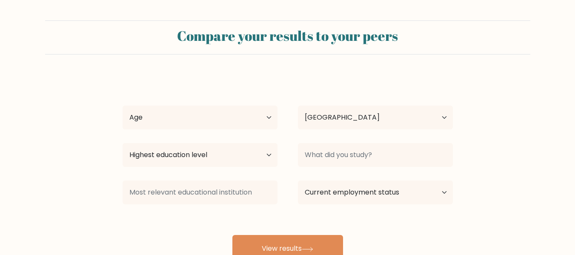
select select "AR"
click at [159, 139] on div "[PERSON_NAME] Age Under [DEMOGRAPHIC_DATA] [DEMOGRAPHIC_DATA] [DEMOGRAPHIC_DATA…" at bounding box center [288, 168] width 341 height 187
click at [261, 118] on select "Age Under [DEMOGRAPHIC_DATA] [DEMOGRAPHIC_DATA] [DEMOGRAPHIC_DATA] [DEMOGRAPHIC…" at bounding box center [200, 118] width 155 height 24
select select "min_18"
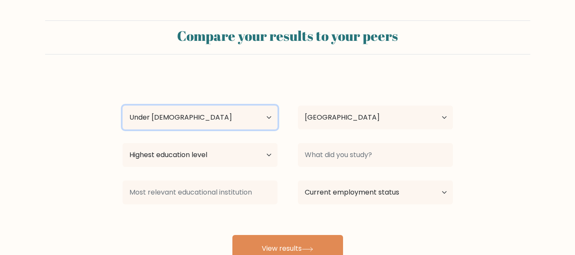
click at [123, 106] on select "Age Under [DEMOGRAPHIC_DATA] [DEMOGRAPHIC_DATA] [DEMOGRAPHIC_DATA] [DEMOGRAPHIC…" at bounding box center [200, 118] width 155 height 24
click at [215, 143] on div "[PERSON_NAME] Age Under [DEMOGRAPHIC_DATA] [DEMOGRAPHIC_DATA] [DEMOGRAPHIC_DATA…" at bounding box center [288, 168] width 341 height 187
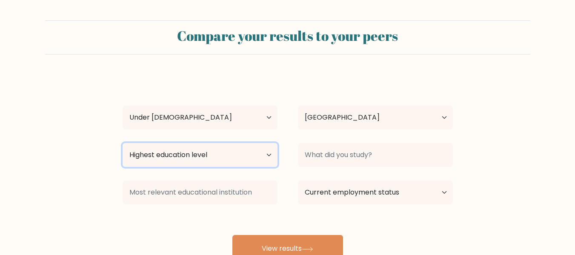
click at [215, 158] on select "Highest education level No schooling Primary Lower Secondary Upper Secondary Oc…" at bounding box center [200, 155] width 155 height 24
select select "upper_secondary"
click at [123, 143] on select "Highest education level No schooling Primary Lower Secondary Upper Secondary Oc…" at bounding box center [200, 155] width 155 height 24
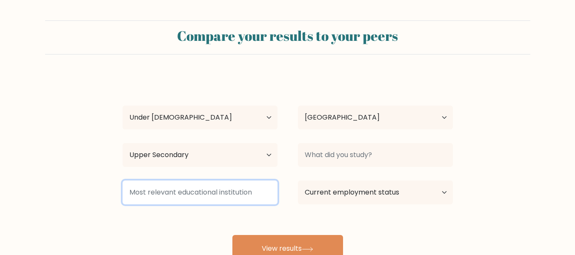
click at [180, 195] on input at bounding box center [200, 193] width 155 height 24
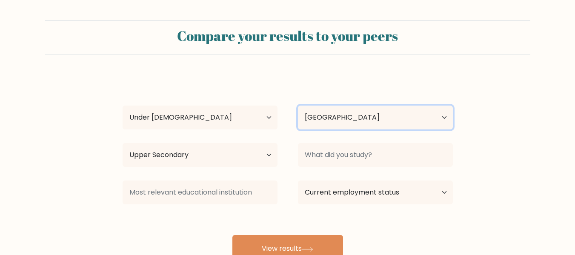
click at [374, 120] on select "Country Afghanistan Albania Algeria American Samoa Andorra Angola Anguilla Anta…" at bounding box center [375, 118] width 155 height 24
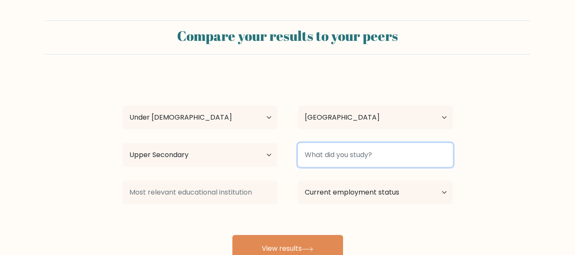
click at [398, 163] on input at bounding box center [375, 155] width 155 height 24
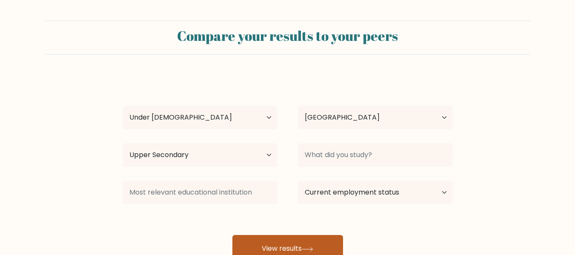
click at [305, 246] on button "View results" at bounding box center [287, 248] width 111 height 27
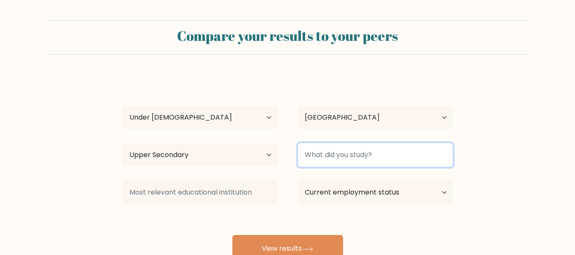
click at [383, 158] on input at bounding box center [375, 155] width 155 height 24
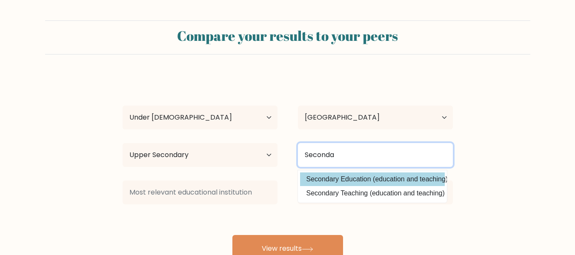
type input "Seconda"
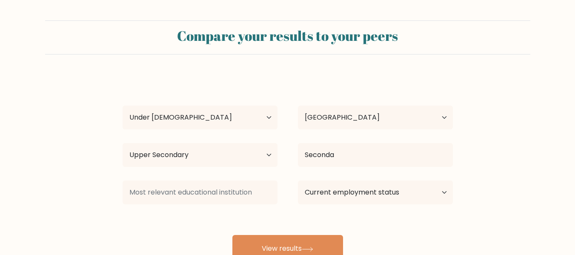
click at [346, 179] on div "Paula Bráncoli Age Under 18 years old 18-24 years old 25-34 years old 35-44 yea…" at bounding box center [288, 168] width 341 height 187
click at [346, 194] on select "Current employment status Employed Student Retired Other / prefer not to answer" at bounding box center [375, 193] width 155 height 24
select select "student"
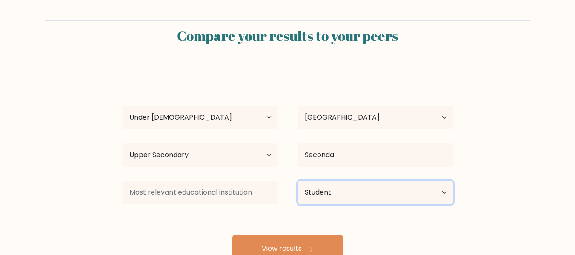
click at [298, 181] on select "Current employment status Employed Student Retired Other / prefer not to answer" at bounding box center [375, 193] width 155 height 24
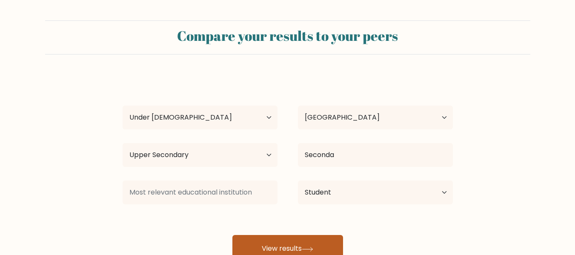
click at [303, 239] on button "View results" at bounding box center [287, 248] width 111 height 27
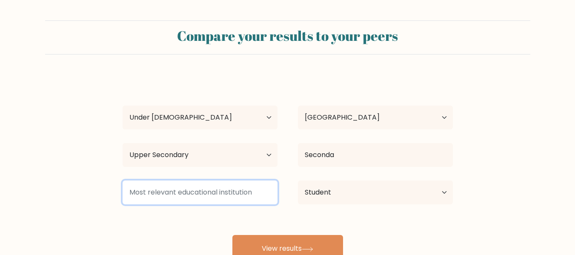
click at [202, 195] on input at bounding box center [200, 193] width 155 height 24
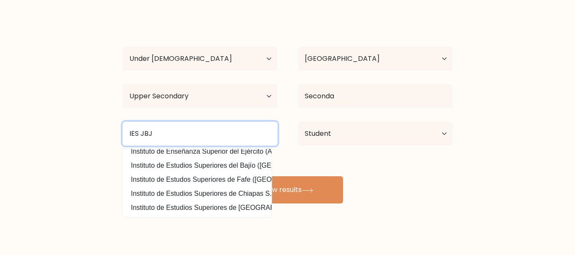
scroll to position [68, 0]
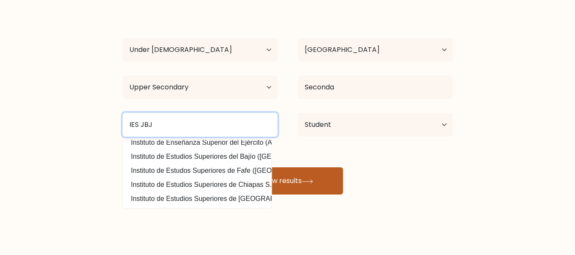
type input "IES JBJ"
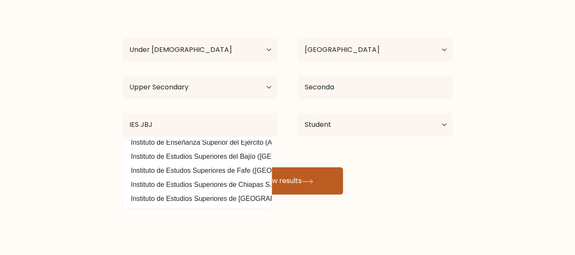
click at [321, 179] on button "View results" at bounding box center [287, 180] width 111 height 27
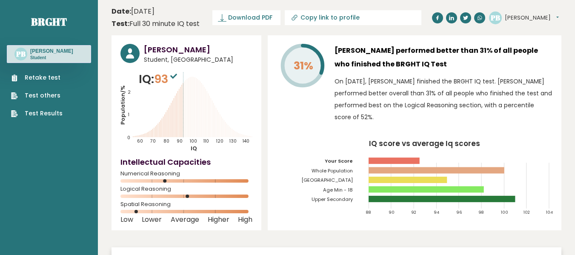
drag, startPoint x: 142, startPoint y: 211, endPoint x: 153, endPoint y: 211, distance: 11.1
click at [153, 211] on rect at bounding box center [186, 211] width 132 height 3
click at [155, 203] on span "Spatial Reasoning" at bounding box center [186, 204] width 132 height 3
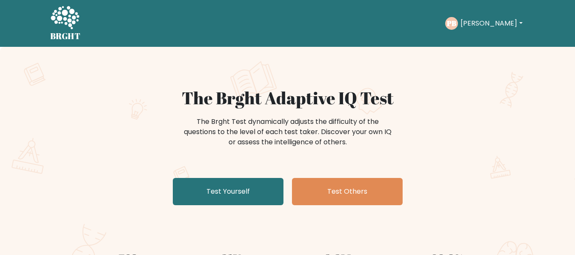
scroll to position [128, 0]
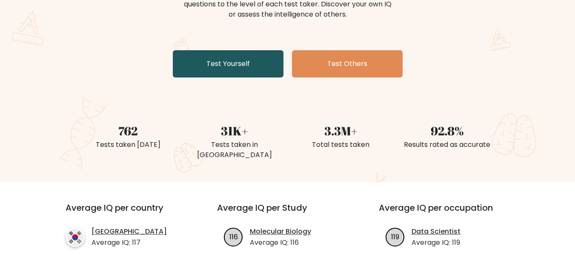
click at [215, 69] on link "Test Yourself" at bounding box center [228, 63] width 111 height 27
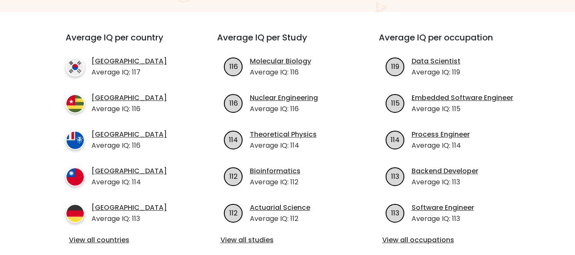
scroll to position [468, 0]
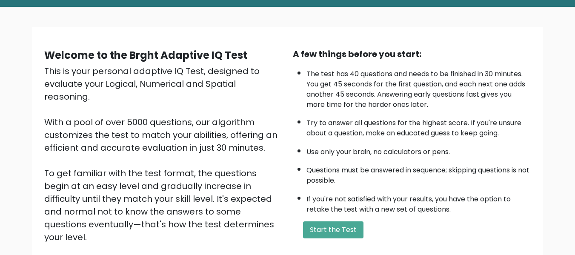
scroll to position [135, 0]
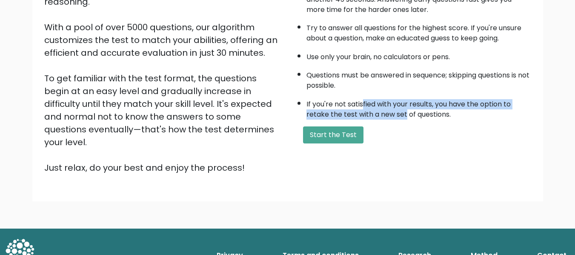
drag, startPoint x: 364, startPoint y: 104, endPoint x: 440, endPoint y: 138, distance: 83.5
click at [417, 120] on div "A few things before you start: The test has 40 questions and needs to be finish…" at bounding box center [412, 63] width 249 height 221
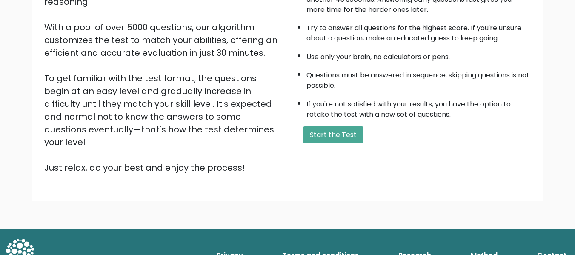
click at [456, 151] on div "Welcome to the Brght Adaptive IQ Test This is your personal adaptive IQ Test, d…" at bounding box center [287, 67] width 497 height 228
click at [321, 136] on button "Start the Test" at bounding box center [333, 134] width 60 height 17
